Goal: Find specific page/section: Find specific page/section

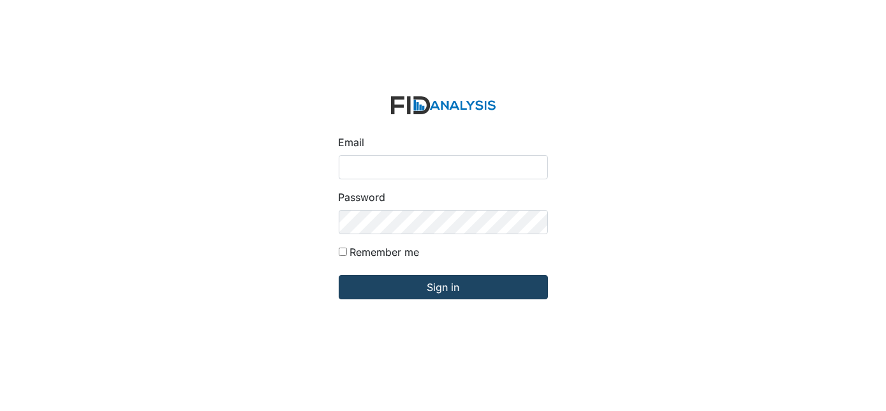
type input "Dsmith@lifeincorporated.com"
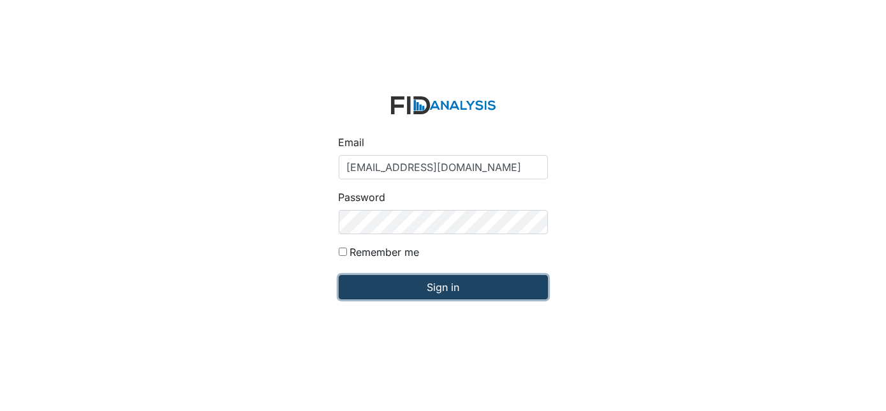
click at [417, 286] on input "Sign in" at bounding box center [443, 287] width 209 height 24
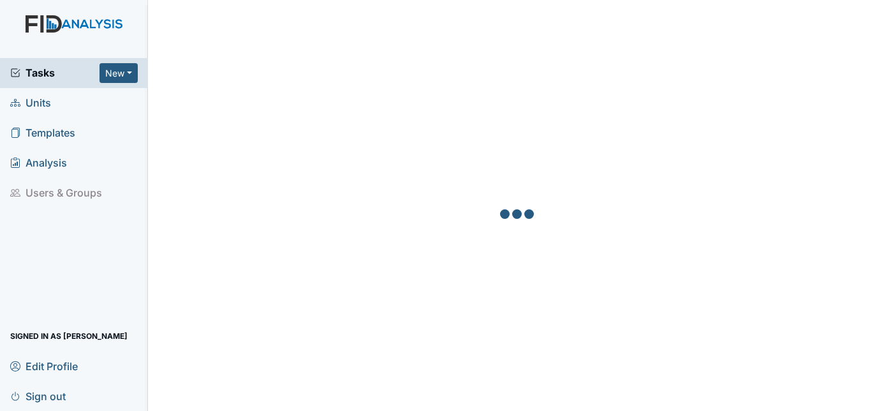
click at [32, 105] on span "Units" at bounding box center [30, 103] width 41 height 20
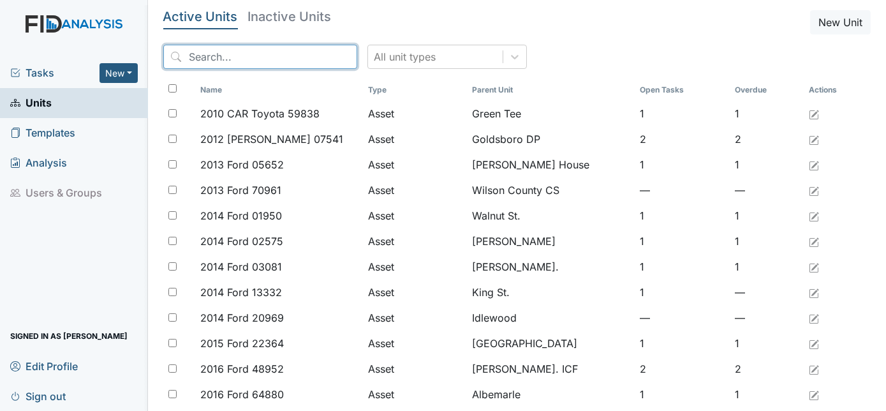
click at [230, 64] on input "search" at bounding box center [260, 57] width 194 height 24
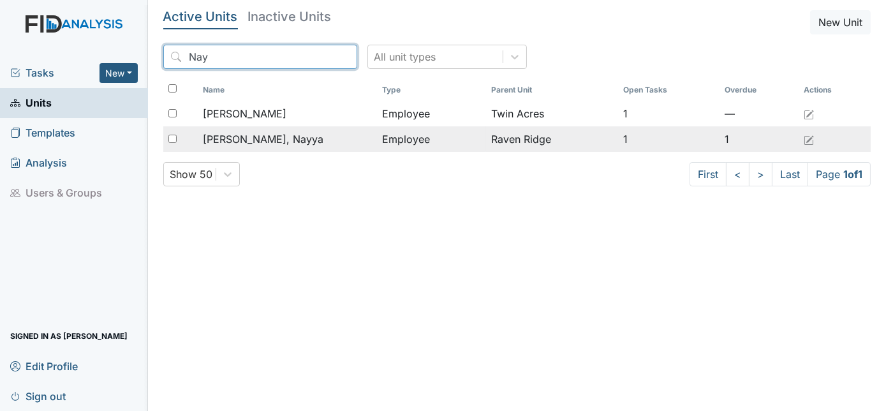
type input "Nay"
click at [230, 146] on td "[PERSON_NAME], Nayya" at bounding box center [288, 139] width 180 height 26
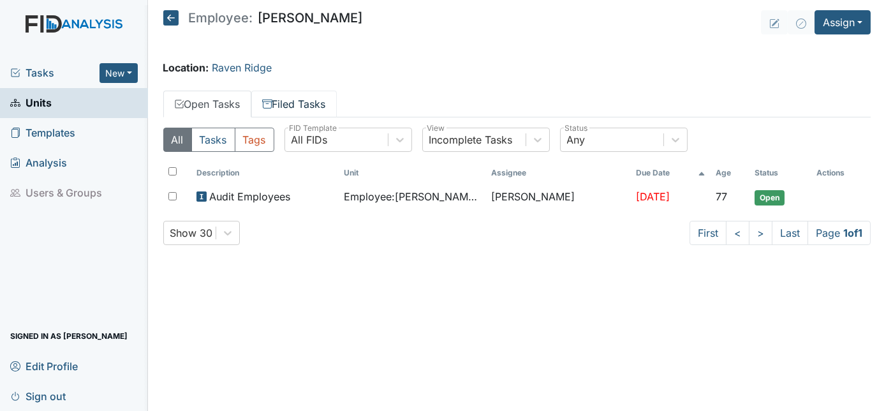
click at [325, 99] on link "Filed Tasks" at bounding box center [293, 104] width 85 height 27
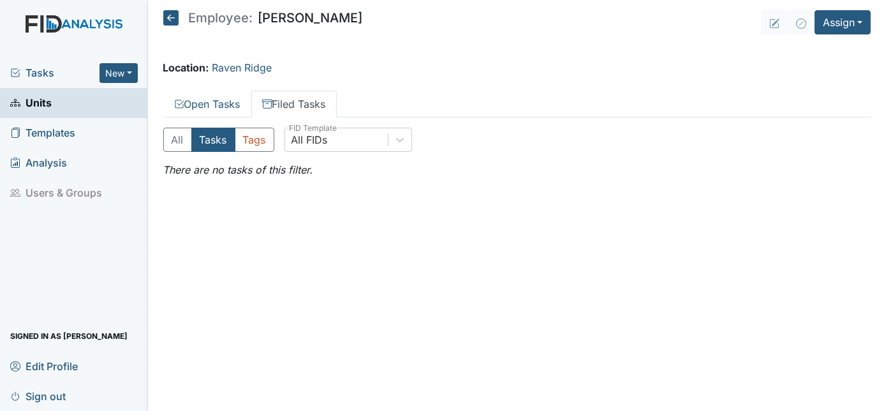
click at [50, 105] on span "Units" at bounding box center [30, 103] width 41 height 20
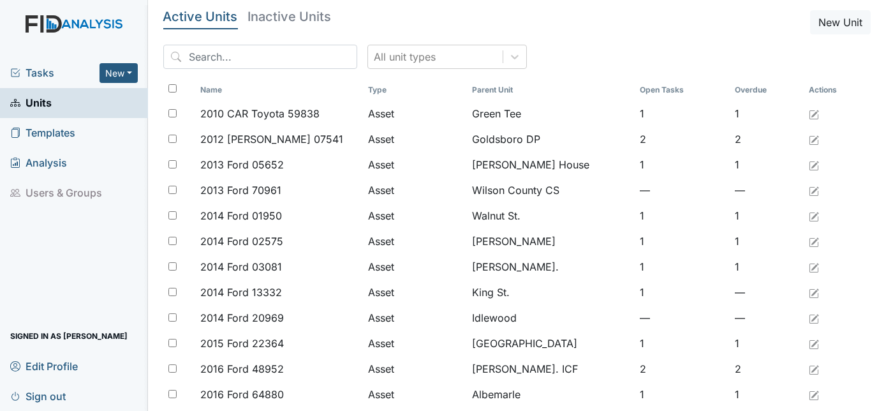
click at [69, 116] on link "Units" at bounding box center [74, 103] width 148 height 30
click at [214, 63] on input "search" at bounding box center [260, 57] width 194 height 24
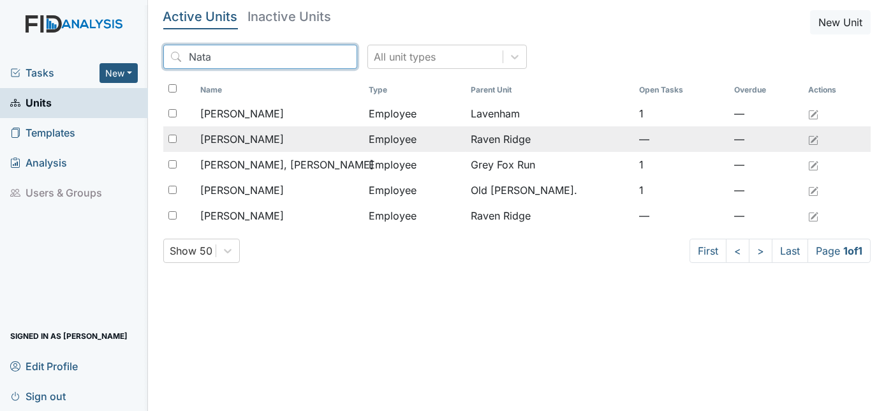
type input "Nata"
click at [353, 148] on td "[PERSON_NAME]" at bounding box center [279, 139] width 168 height 26
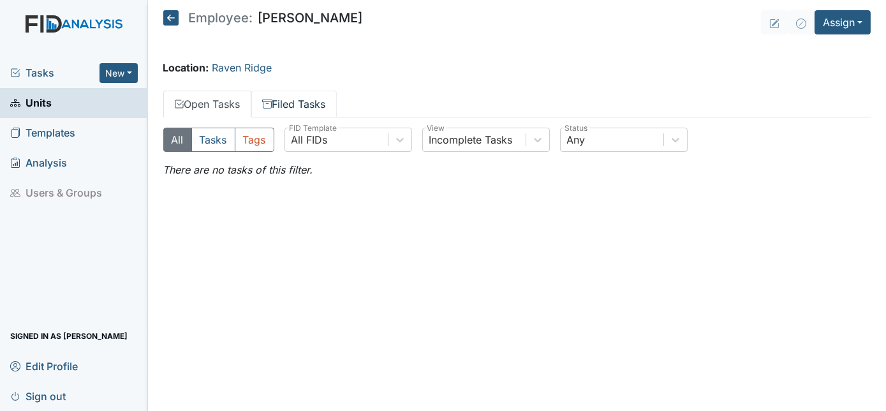
click at [302, 108] on link "Filed Tasks" at bounding box center [293, 104] width 85 height 27
